Goal: Task Accomplishment & Management: Complete application form

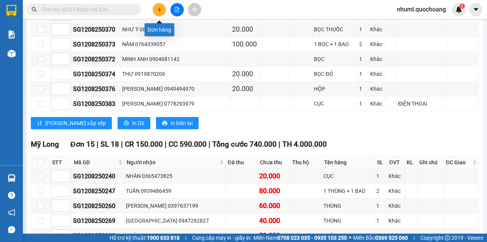
click at [159, 13] on button at bounding box center [159, 9] width 13 height 13
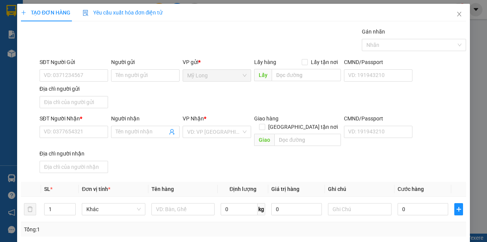
click at [61, 83] on div "SĐT Người Gửi VD: 0371234567" at bounding box center [74, 71] width 69 height 27
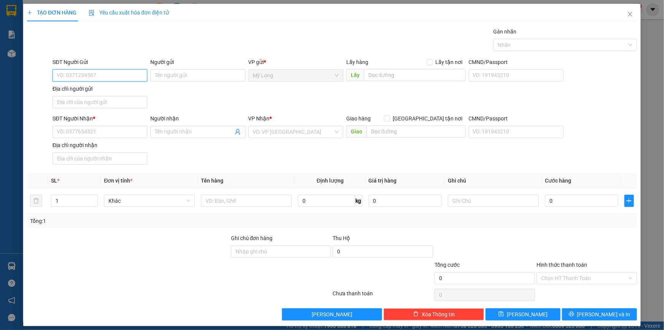
drag, startPoint x: 360, startPoint y: 2, endPoint x: 138, endPoint y: 70, distance: 232.4
click at [126, 75] on input "SĐT Người Gửi" at bounding box center [100, 75] width 95 height 12
type input "0907834459"
click at [118, 92] on div "0907834459 - CHÚ THẮNG" at bounding box center [99, 90] width 85 height 8
type input "CHÚ THẮNG"
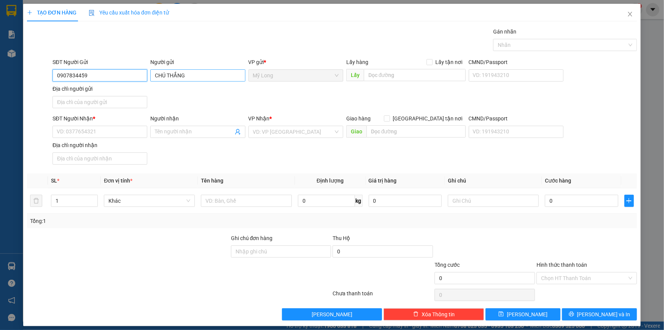
type input "0907834459"
click at [164, 75] on input "CHÚ THẮNG" at bounding box center [197, 75] width 95 height 12
type input "[PERSON_NAME]"
click at [109, 106] on input "Địa chỉ người gửi" at bounding box center [100, 102] width 95 height 12
type input "TỔ 12 ẤP 2 MỸ HIỆP ĐỒNG THÁP"
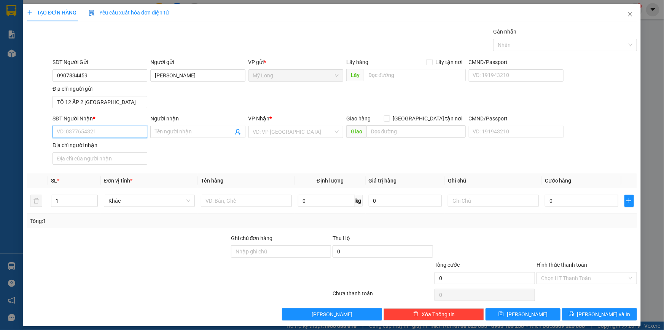
click at [105, 133] on input "SĐT Người Nhận *" at bounding box center [100, 132] width 95 height 12
type input "1"
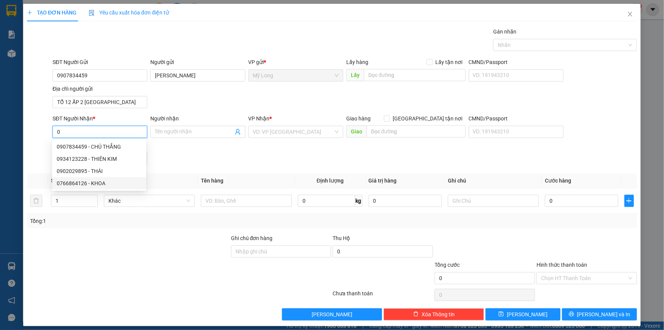
click at [60, 184] on div "0766864126 - KHOA" at bounding box center [99, 183] width 85 height 8
type input "0766864126"
type input "KHOA"
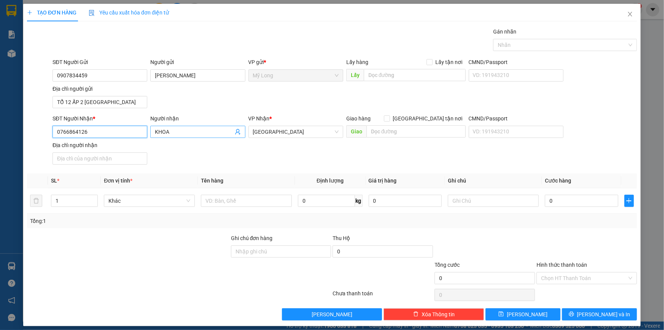
type input "0766864126"
click at [152, 131] on span "KHOA" at bounding box center [197, 132] width 95 height 12
type input "K"
type input "DƯƠNG ĐĂNG KHOA"
click at [263, 203] on input "text" at bounding box center [246, 201] width 91 height 12
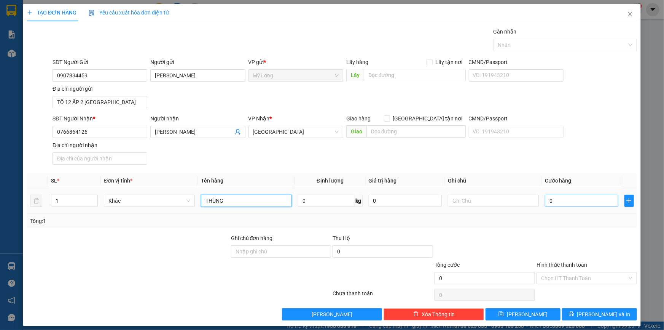
type input "THÙNG"
click at [487, 198] on input "0" at bounding box center [581, 201] width 73 height 12
type input "4"
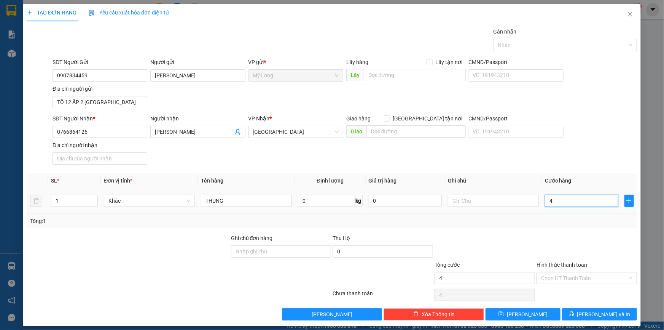
type input "40"
type input "40.000"
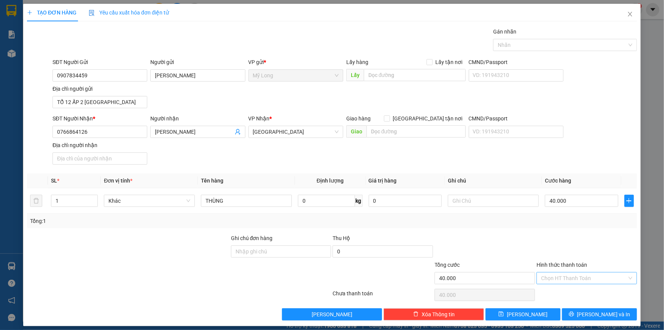
click at [487, 241] on input "Hình thức thanh toán" at bounding box center [584, 277] width 86 height 11
click at [487, 241] on div "Tại văn phòng" at bounding box center [582, 292] width 91 height 8
type input "0"
click at [487, 241] on span "Lưu và In" at bounding box center [604, 314] width 53 height 8
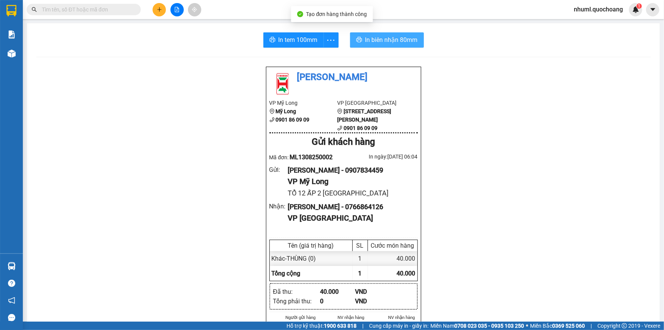
click at [382, 41] on span "In biên nhận 80mm" at bounding box center [392, 40] width 53 height 10
click at [487, 241] on div "Quốc Hoàng VP Mỹ Long Mỹ Long 0901 86 09 09 VP Sài Gòn 45 Phạm Hữu Chí, Phường …" at bounding box center [343, 333] width 615 height 535
click at [372, 45] on span "In biên nhận 80mm" at bounding box center [392, 40] width 53 height 10
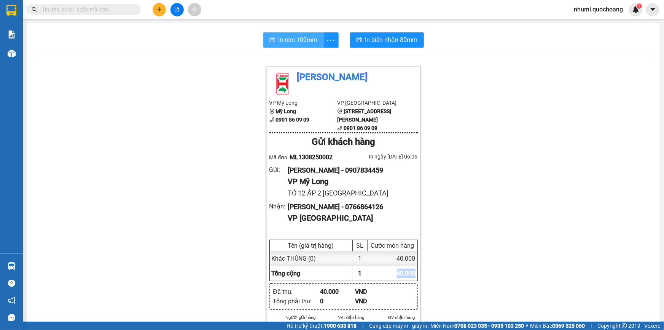
click at [293, 35] on span "In tem 100mm" at bounding box center [298, 40] width 39 height 10
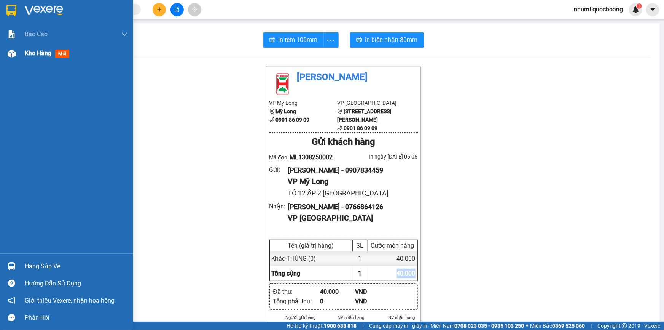
click at [47, 54] on span "Kho hàng" at bounding box center [38, 53] width 27 height 7
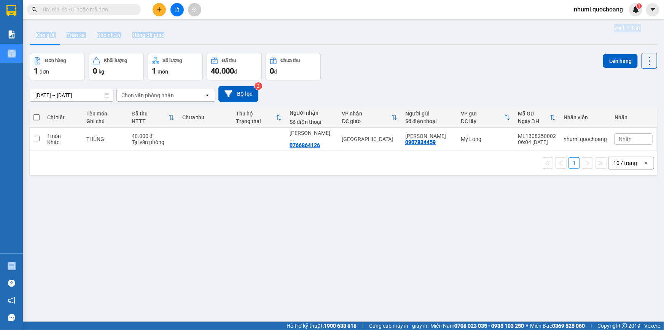
drag, startPoint x: 56, startPoint y: 214, endPoint x: 440, endPoint y: 19, distance: 431.2
click at [436, 22] on section "Kết quả tìm kiếm ( 0 ) Bộ lọc No Data nhuml.quochoang 1 Báo cáo Báo cáo dòng ti…" at bounding box center [332, 165] width 664 height 330
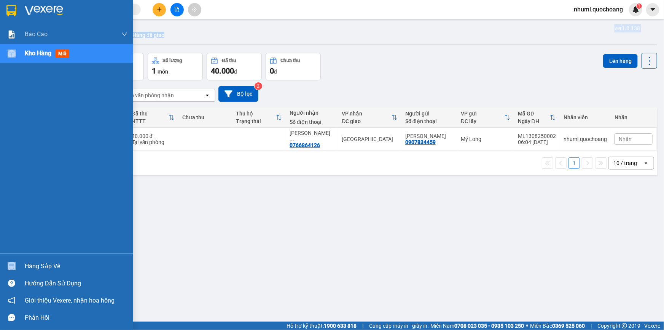
click at [48, 262] on div "Hàng sắp về" at bounding box center [76, 265] width 103 height 11
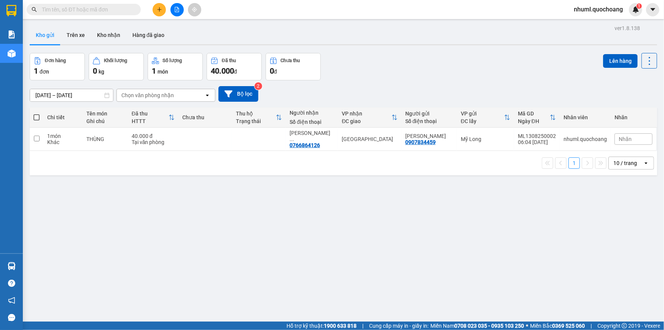
click at [546, 48] on section "Kết quả tìm kiếm ( 0 ) Bộ lọc No Data nhuml.quochoang 1 Báo cáo Báo cáo dòng ti…" at bounding box center [332, 165] width 664 height 330
